Goal: Information Seeking & Learning: Learn about a topic

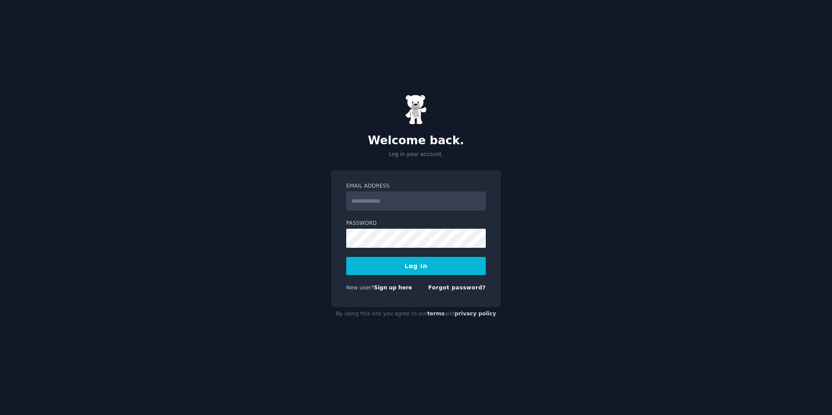
click at [427, 200] on input "Email Address" at bounding box center [415, 200] width 139 height 19
type input "**********"
click at [346, 257] on button "Log In" at bounding box center [415, 266] width 139 height 18
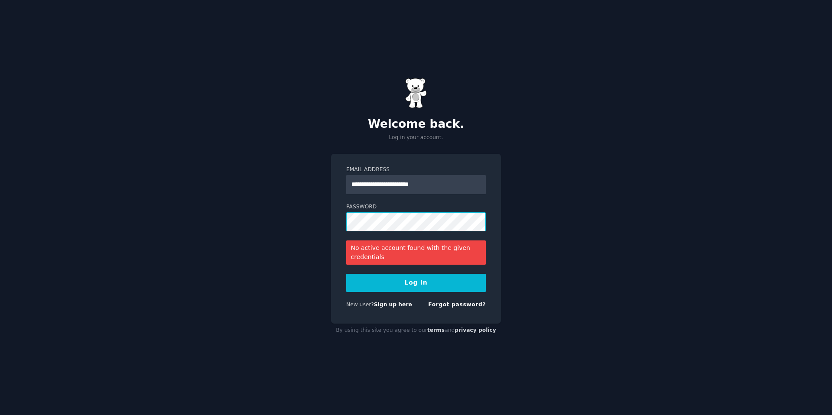
click at [346, 274] on button "Log In" at bounding box center [415, 283] width 139 height 18
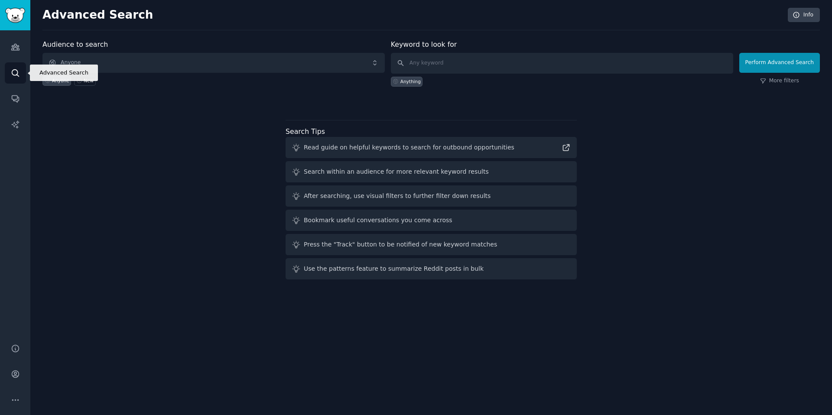
click at [11, 71] on icon "Sidebar" at bounding box center [15, 72] width 9 height 9
click at [13, 47] on icon "Sidebar" at bounding box center [15, 46] width 9 height 9
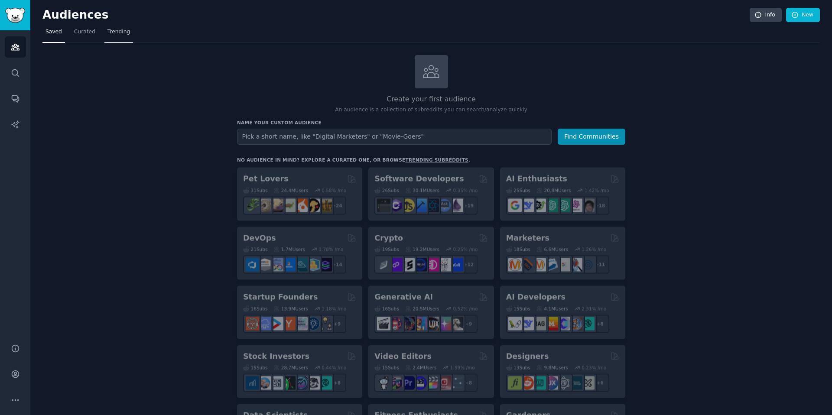
click at [116, 32] on span "Trending" at bounding box center [118, 32] width 23 height 8
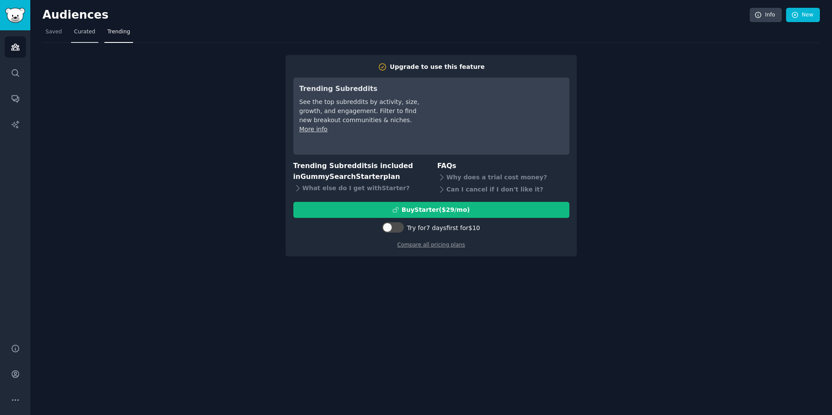
click at [81, 35] on span "Curated" at bounding box center [84, 32] width 21 height 8
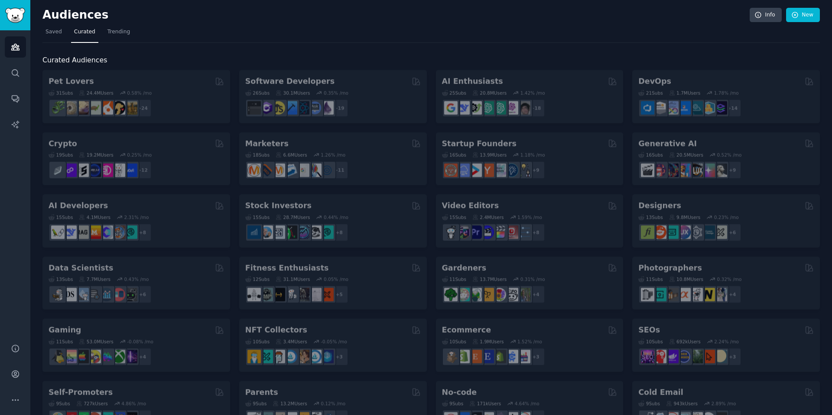
click at [118, 33] on span "Trending" at bounding box center [118, 32] width 23 height 8
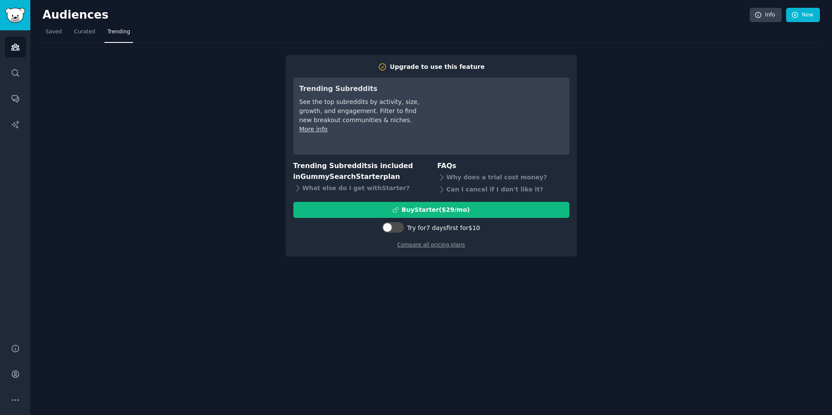
click at [119, 32] on span "Trending" at bounding box center [118, 32] width 23 height 8
click at [81, 32] on span "Curated" at bounding box center [84, 32] width 21 height 8
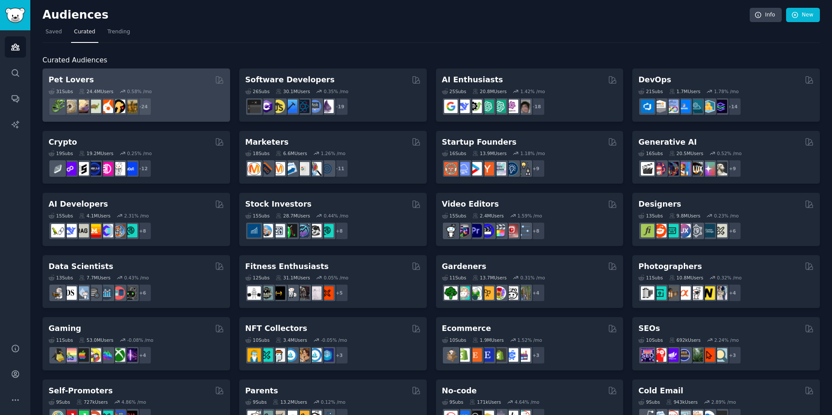
click at [85, 78] on div "Pet Lovers" at bounding box center [136, 80] width 175 height 11
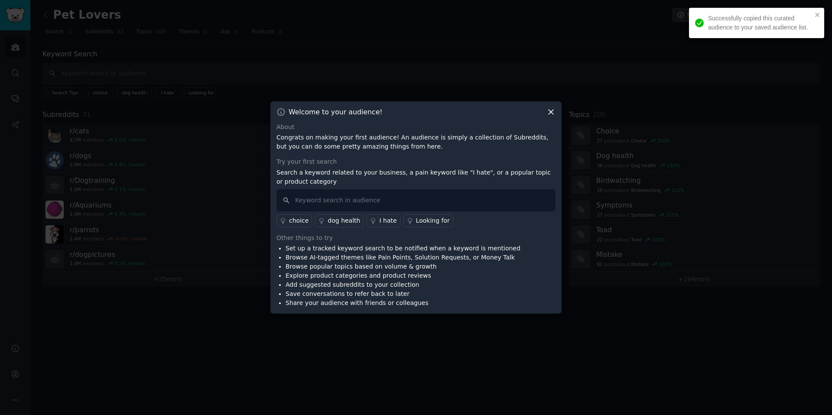
click at [551, 112] on icon at bounding box center [550, 111] width 9 height 9
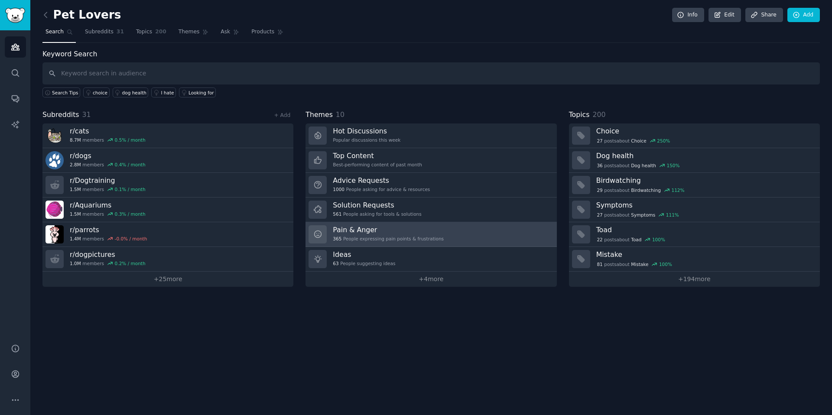
click at [424, 240] on div "365 People expressing pain points & frustrations" at bounding box center [388, 239] width 111 height 6
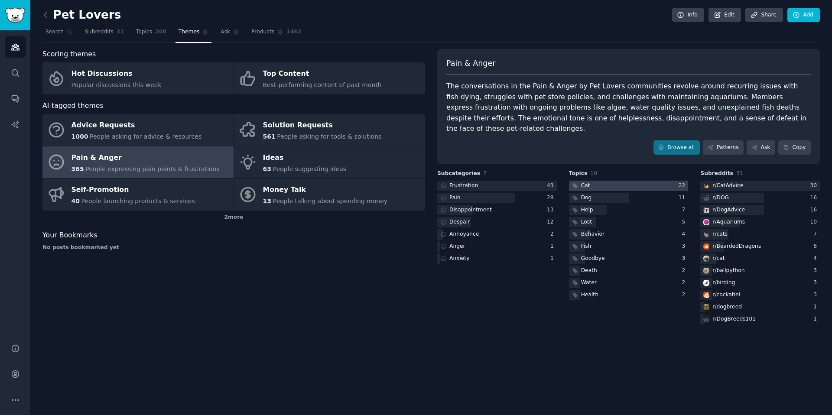
click at [640, 181] on div at bounding box center [629, 186] width 120 height 11
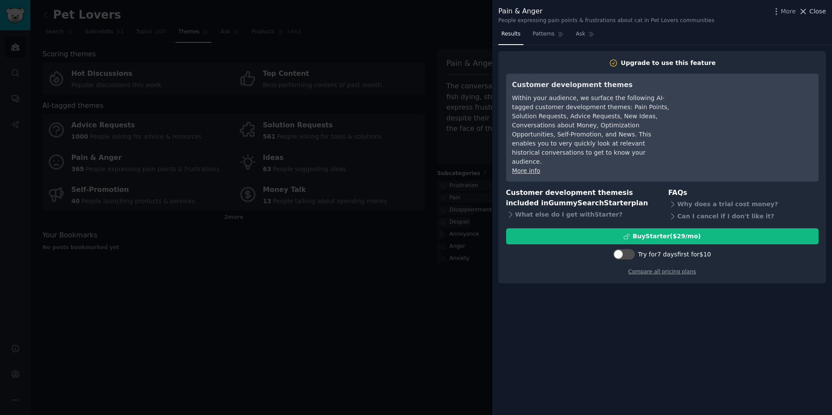
click at [802, 11] on icon at bounding box center [802, 11] width 9 height 9
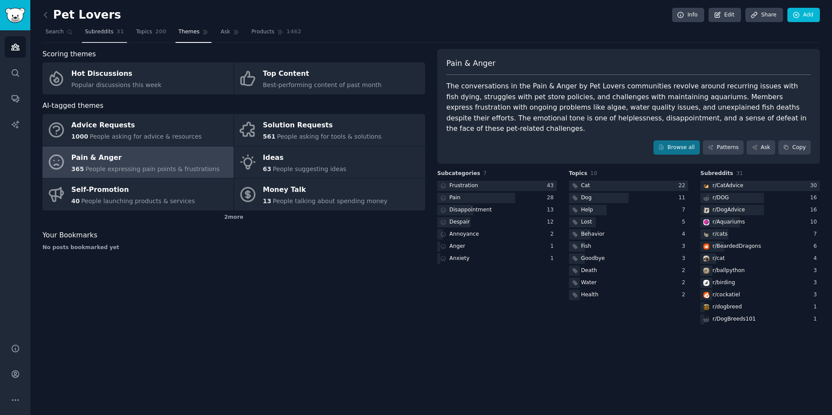
click at [96, 35] on span "Subreddits" at bounding box center [99, 32] width 29 height 8
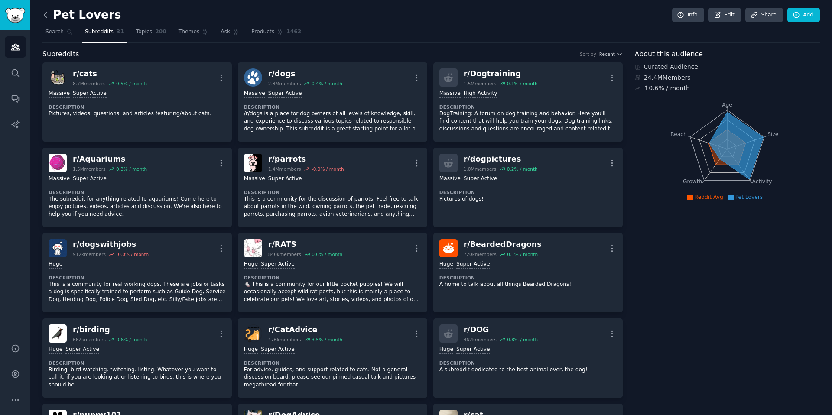
click at [45, 16] on icon at bounding box center [45, 14] width 3 height 5
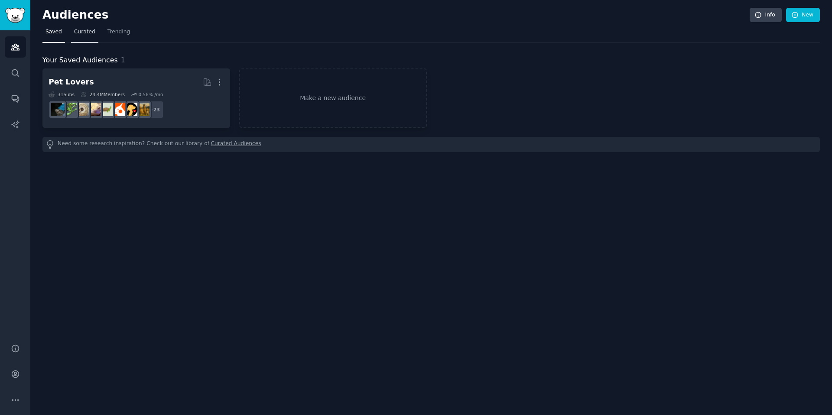
click at [86, 36] on link "Curated" at bounding box center [84, 34] width 27 height 18
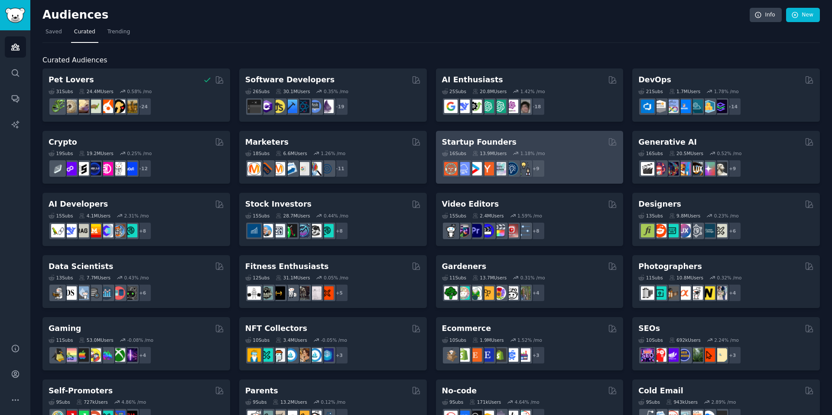
click at [552, 139] on div "Startup Founders" at bounding box center [529, 142] width 175 height 11
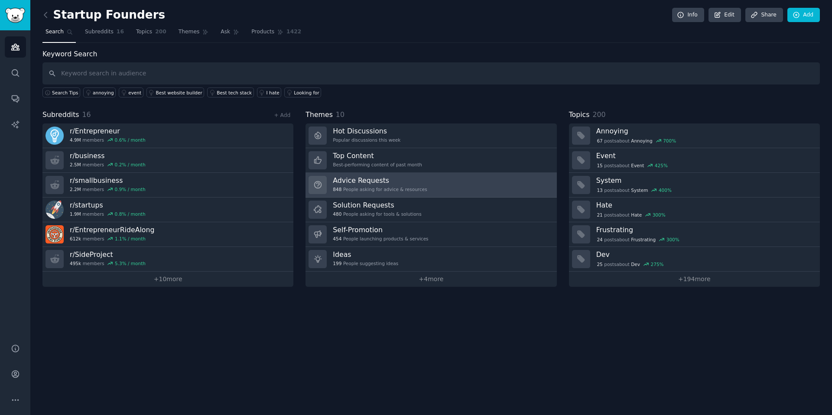
click at [382, 187] on div "848 People asking for advice & resources" at bounding box center [380, 189] width 94 height 6
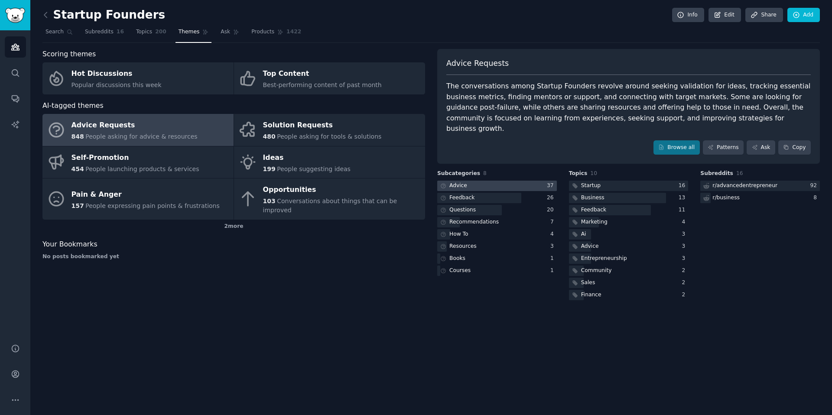
click at [529, 181] on div at bounding box center [497, 186] width 120 height 11
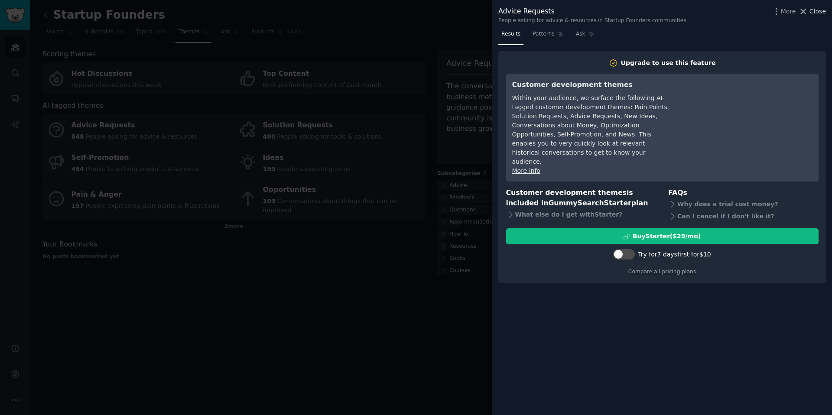
click at [813, 13] on span "Close" at bounding box center [817, 11] width 16 height 9
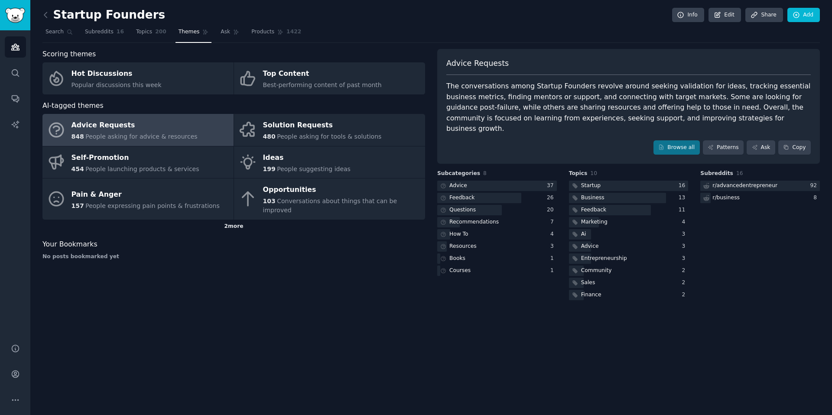
click at [233, 220] on div "2 more" at bounding box center [233, 227] width 382 height 14
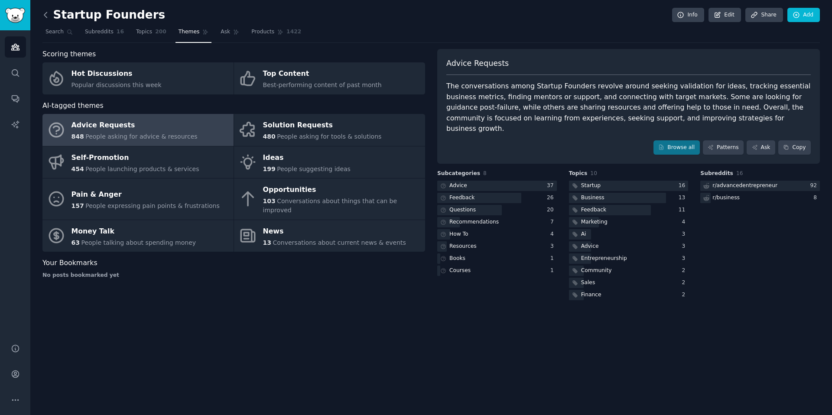
click at [45, 14] on icon at bounding box center [45, 14] width 9 height 9
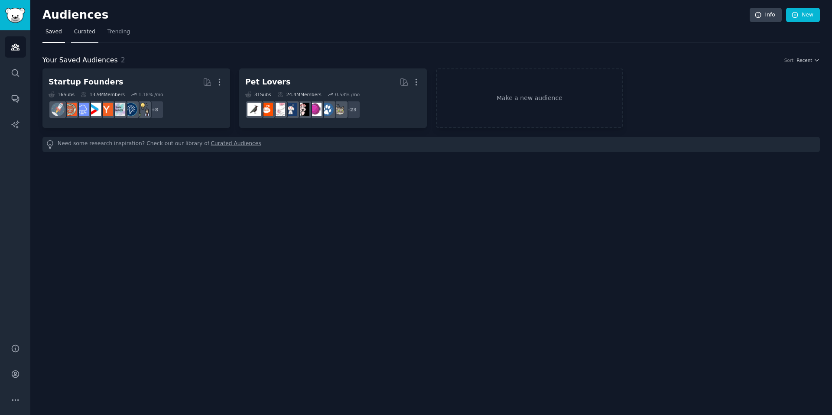
click at [91, 35] on span "Curated" at bounding box center [84, 32] width 21 height 8
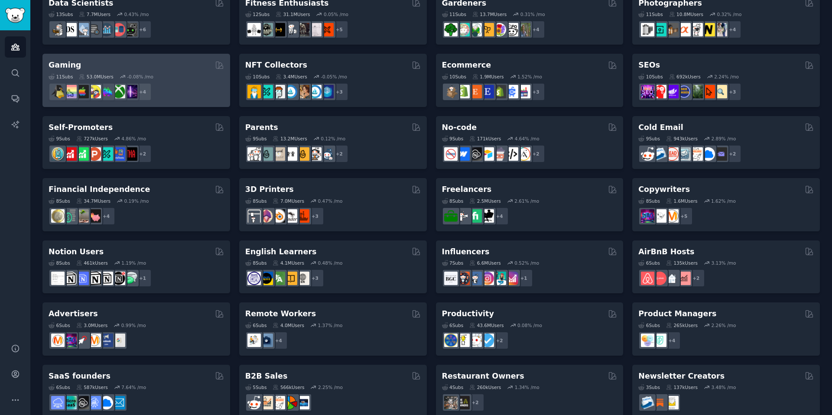
scroll to position [278, 0]
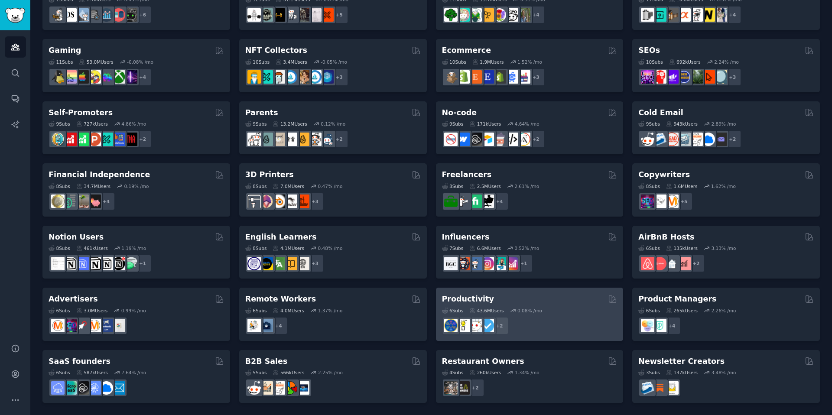
click at [556, 305] on div "6 Sub s 43.6M Users 0.08 % /mo + 2" at bounding box center [529, 320] width 175 height 30
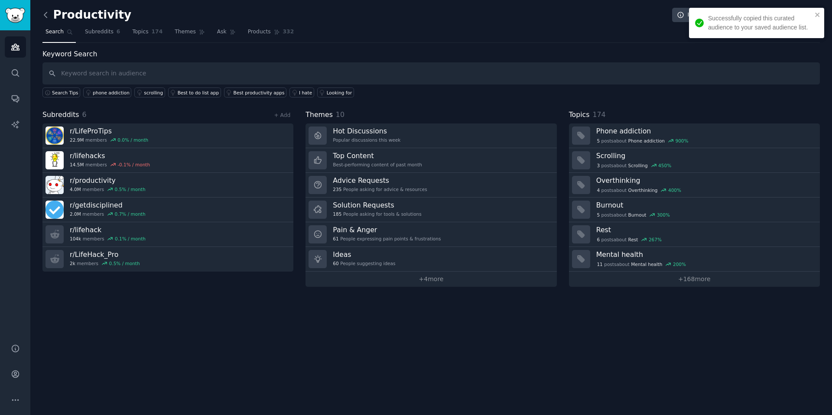
click at [45, 18] on icon at bounding box center [45, 14] width 9 height 9
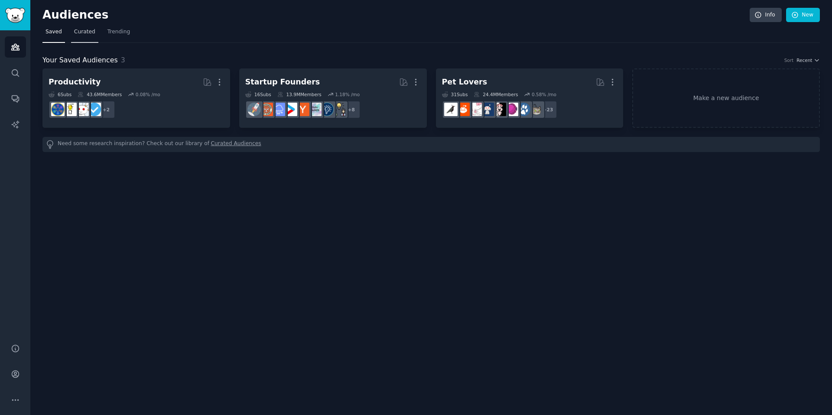
click at [87, 33] on span "Curated" at bounding box center [84, 32] width 21 height 8
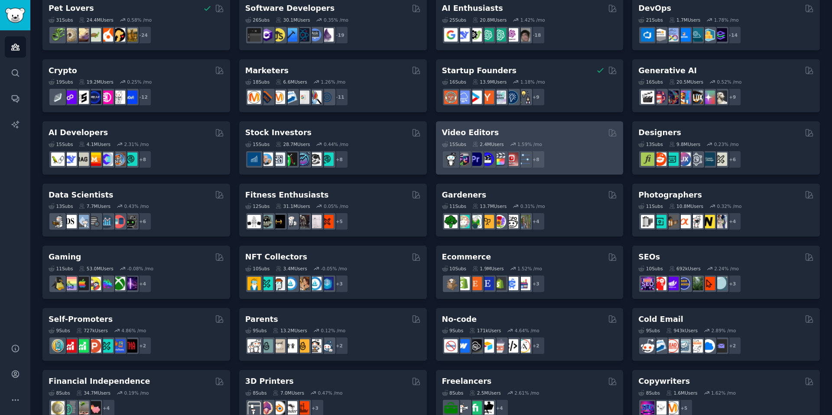
scroll to position [159, 0]
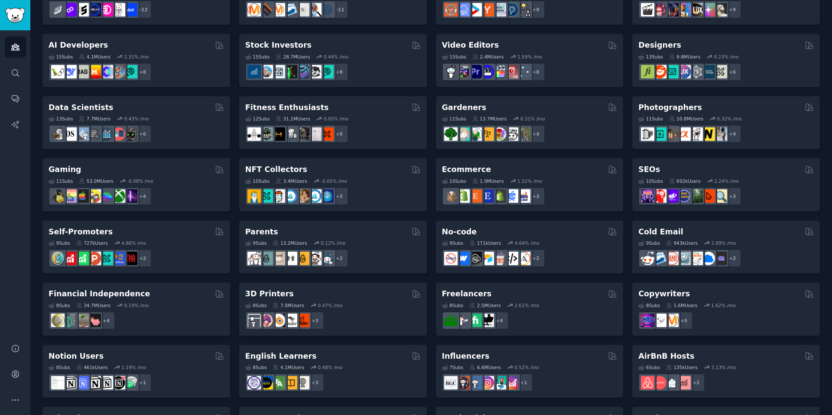
click at [456, 230] on h2 "No-code" at bounding box center [459, 232] width 35 height 11
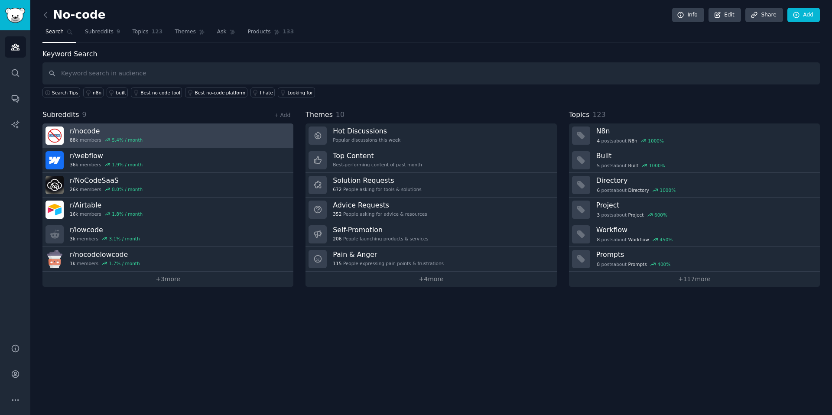
click at [88, 131] on h3 "r/ nocode" at bounding box center [106, 130] width 73 height 9
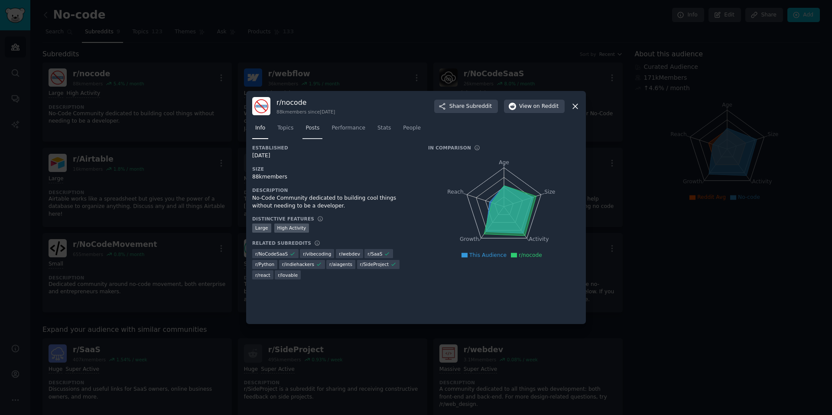
click at [306, 129] on span "Posts" at bounding box center [312, 128] width 14 height 8
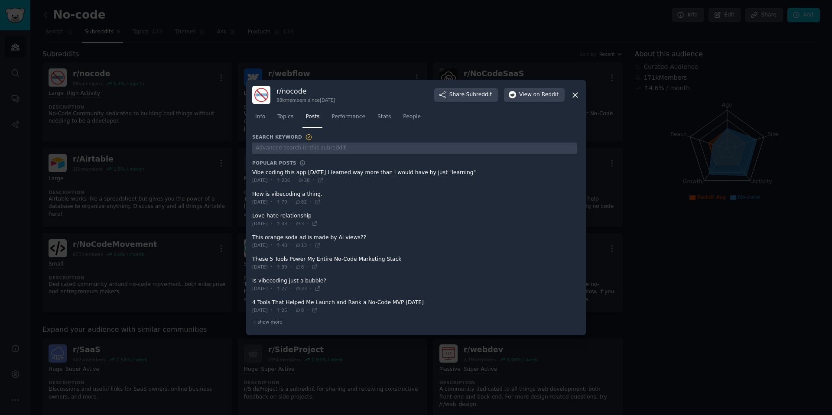
click at [274, 173] on span at bounding box center [414, 176] width 324 height 21
click at [324, 180] on icon at bounding box center [321, 180] width 6 height 6
click at [574, 93] on icon at bounding box center [574, 95] width 9 height 9
